Goal: Information Seeking & Learning: Learn about a topic

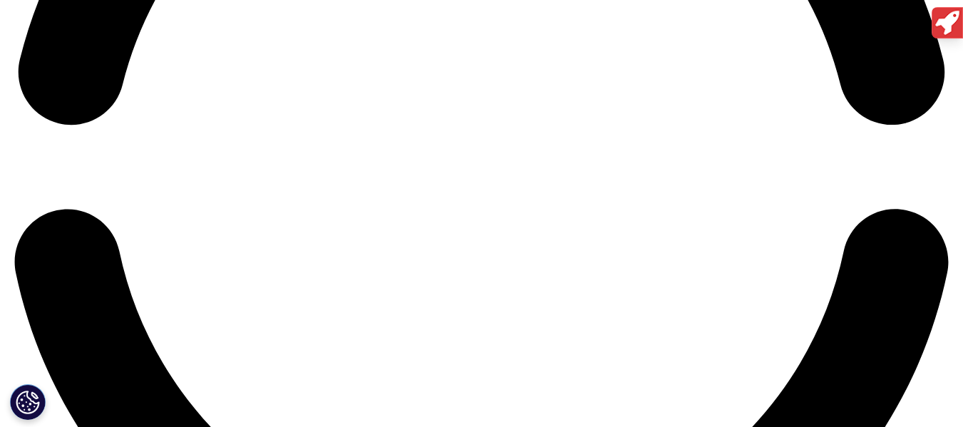
scroll to position [1810, 0]
